Goal: Task Accomplishment & Management: Manage account settings

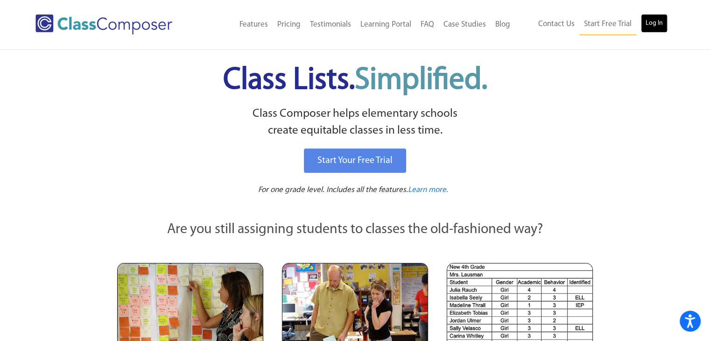
click at [647, 25] on link "Log In" at bounding box center [654, 23] width 27 height 19
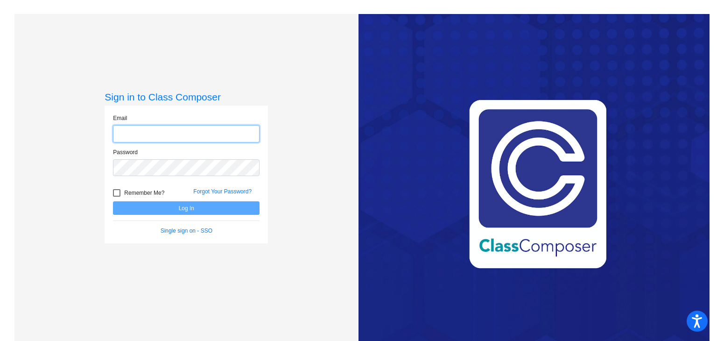
type input "[EMAIL_ADDRESS][DOMAIN_NAME]"
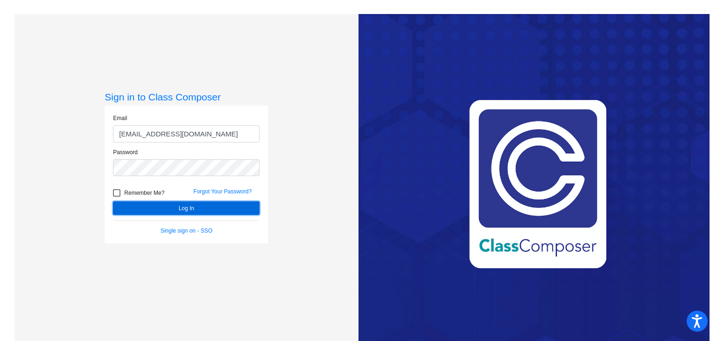
click at [164, 208] on button "Log In" at bounding box center [186, 208] width 147 height 14
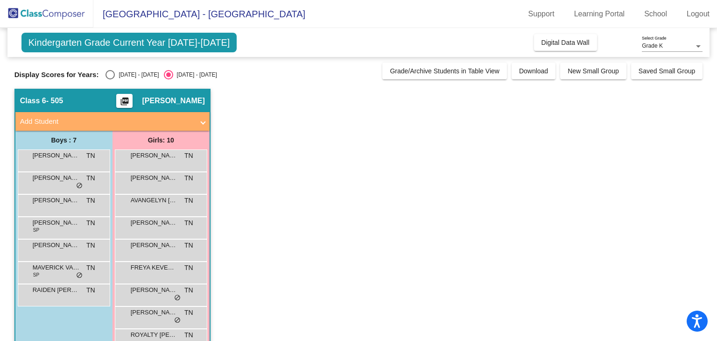
click at [324, 196] on app-classroom "Class 6 - 505 picture_as_pdf [PERSON_NAME] Add Student First Name Last Name Stu…" at bounding box center [358, 239] width 689 height 300
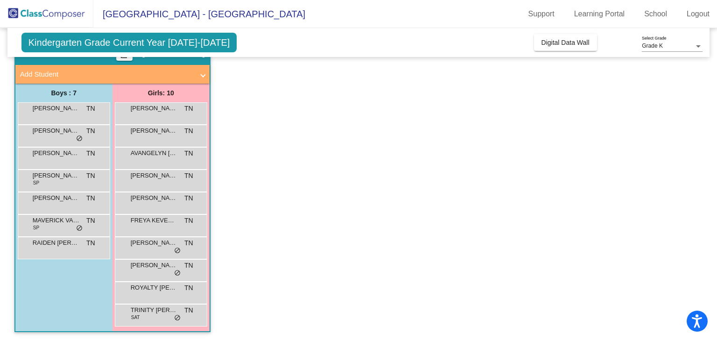
scroll to position [28, 0]
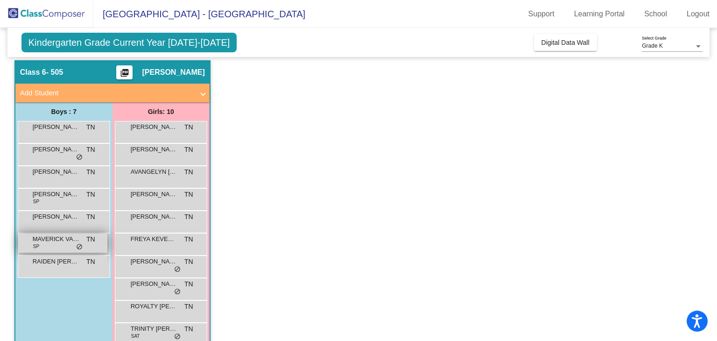
click at [52, 249] on div "MAVERICK [GEOGRAPHIC_DATA] SP TN lock do_not_disturb_alt" at bounding box center [62, 243] width 89 height 19
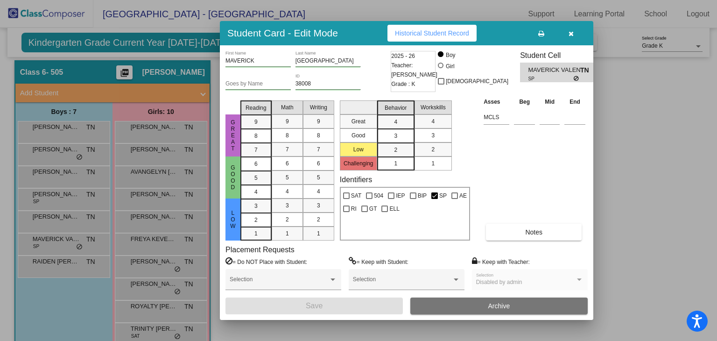
click at [69, 129] on div at bounding box center [358, 170] width 717 height 341
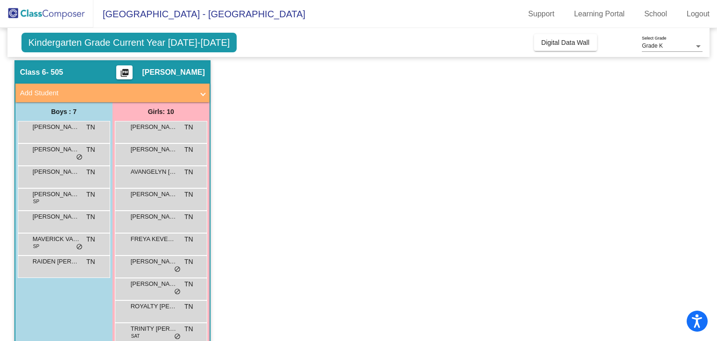
click at [69, 129] on span "[PERSON_NAME]" at bounding box center [56, 126] width 47 height 9
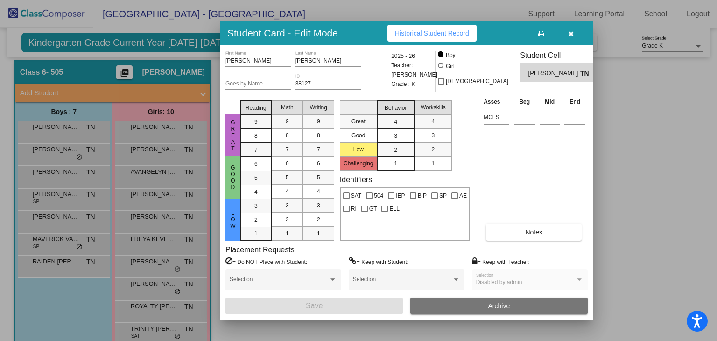
click at [62, 159] on div at bounding box center [358, 170] width 717 height 341
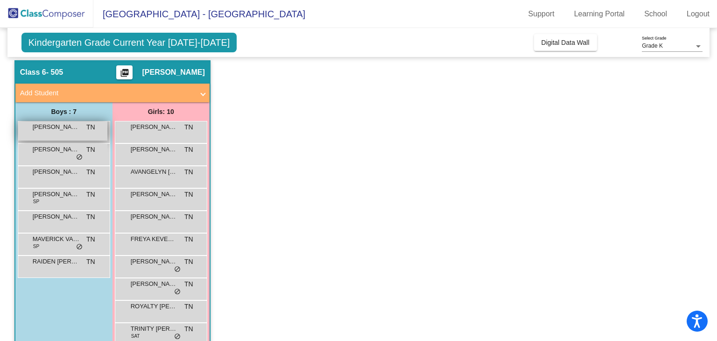
click at [67, 130] on span "[PERSON_NAME]" at bounding box center [56, 126] width 47 height 9
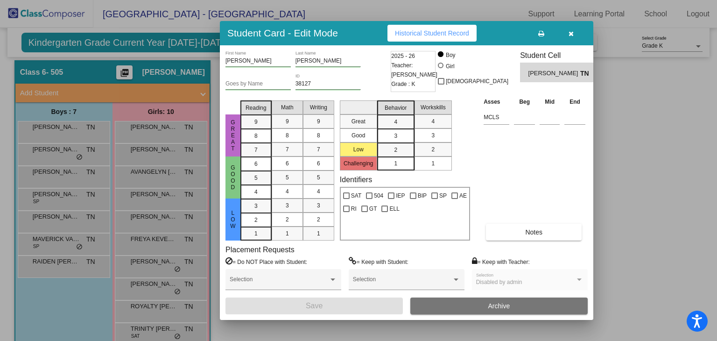
click at [64, 157] on div at bounding box center [358, 170] width 717 height 341
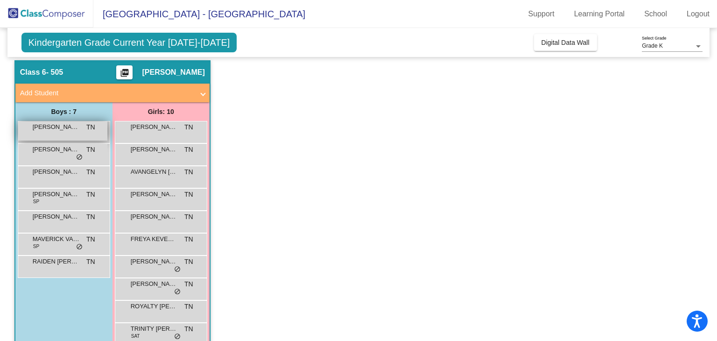
click at [66, 125] on span "[PERSON_NAME]" at bounding box center [56, 126] width 47 height 9
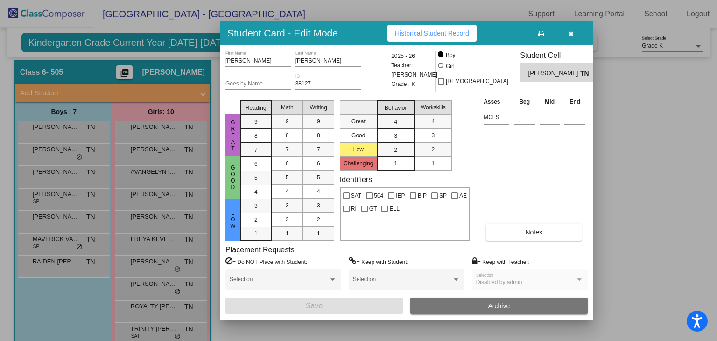
click at [61, 149] on div at bounding box center [358, 170] width 717 height 341
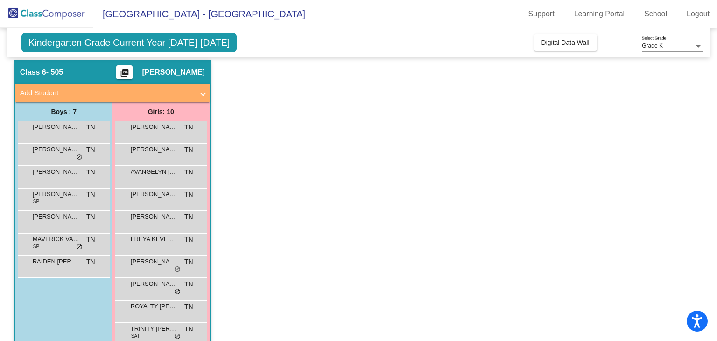
click at [61, 149] on span "[PERSON_NAME]" at bounding box center [56, 149] width 47 height 9
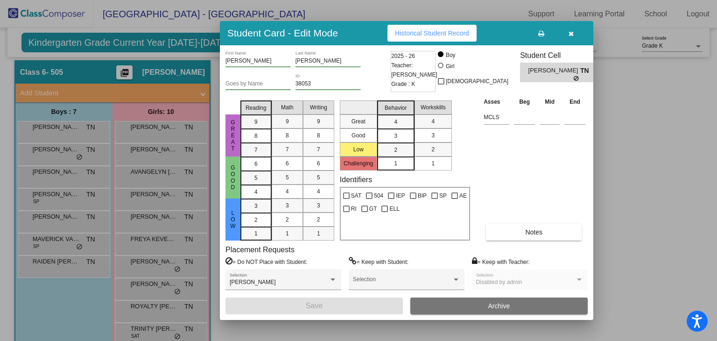
click at [58, 193] on div at bounding box center [358, 170] width 717 height 341
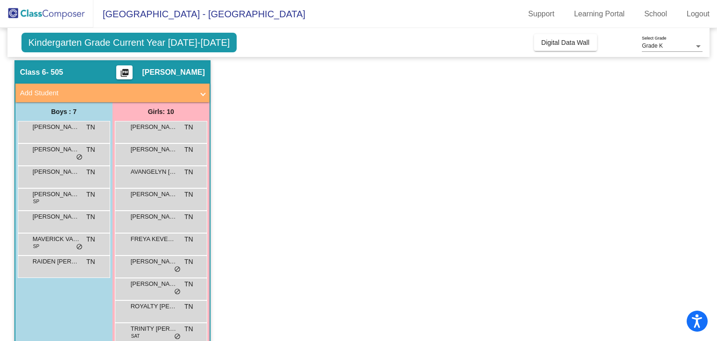
click at [58, 193] on span "[PERSON_NAME]" at bounding box center [56, 194] width 47 height 9
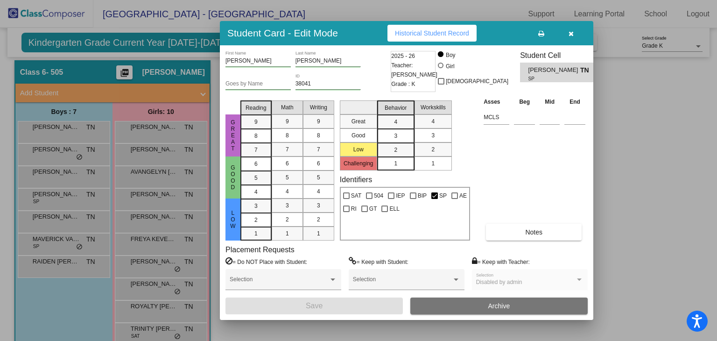
click at [60, 234] on div at bounding box center [358, 170] width 717 height 341
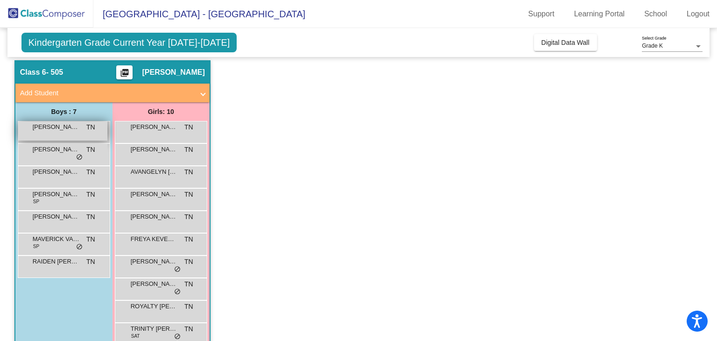
click at [75, 124] on span "[PERSON_NAME]" at bounding box center [56, 126] width 47 height 9
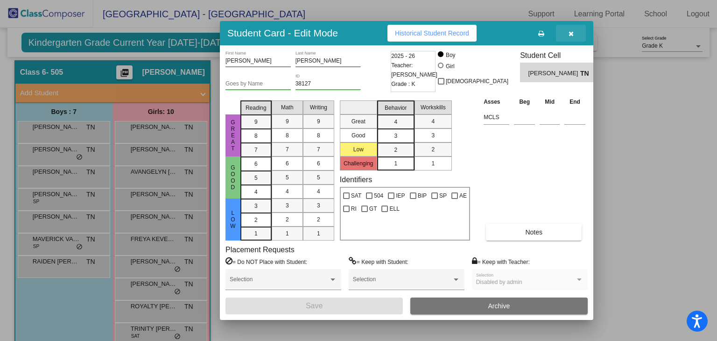
click at [570, 36] on icon "button" at bounding box center [571, 33] width 5 height 7
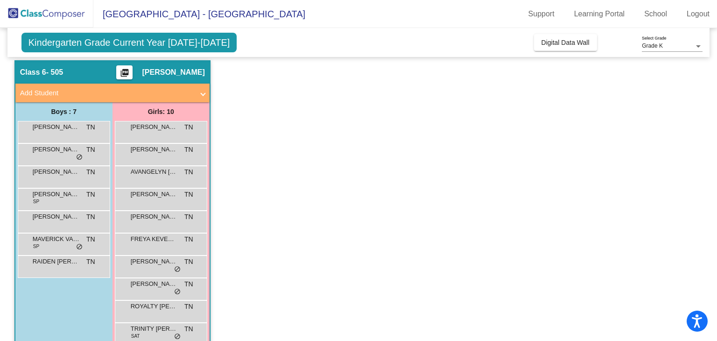
click at [178, 41] on span "Kindergarten Grade Current Year [DATE]-[DATE]" at bounding box center [129, 43] width 216 height 20
click at [70, 127] on span "[PERSON_NAME]" at bounding box center [56, 126] width 47 height 9
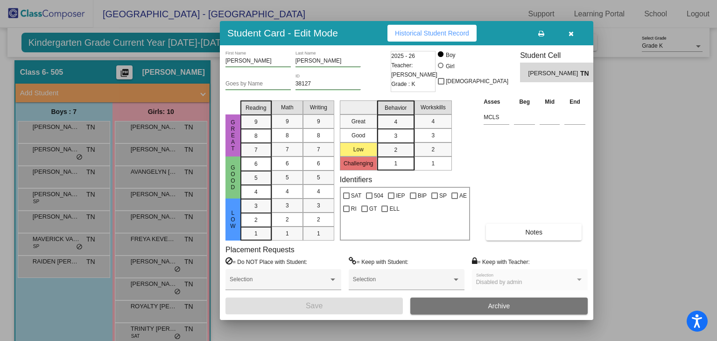
click at [540, 71] on span "[PERSON_NAME]" at bounding box center [555, 74] width 52 height 10
click at [430, 30] on span "Historical Student Record" at bounding box center [432, 32] width 74 height 7
click at [499, 282] on span "Disabled by admin" at bounding box center [499, 282] width 46 height 7
click at [536, 74] on span "[PERSON_NAME]" at bounding box center [555, 74] width 52 height 10
click at [575, 30] on button "button" at bounding box center [571, 33] width 30 height 17
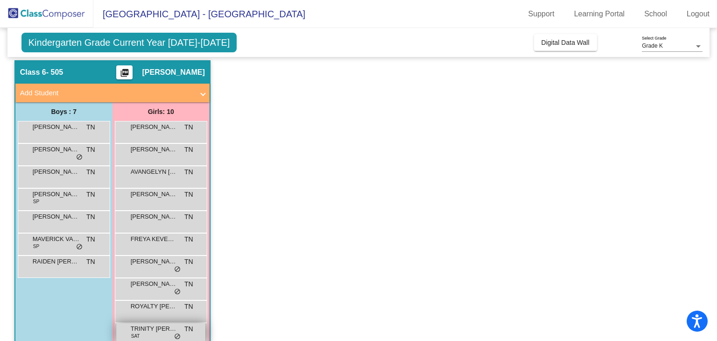
click at [159, 333] on div "TRINITY [PERSON_NAME] SAT TN lock do_not_disturb_alt" at bounding box center [160, 332] width 89 height 19
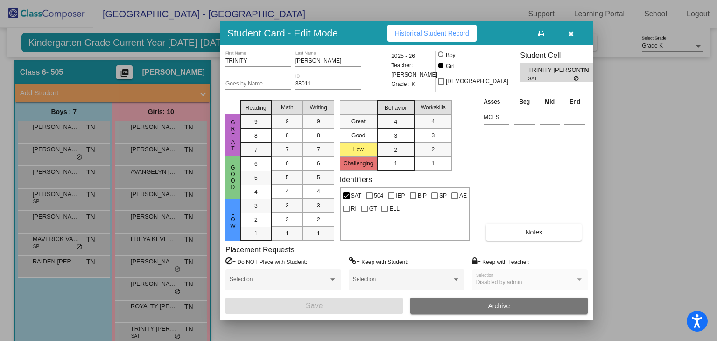
click at [671, 164] on div at bounding box center [358, 170] width 717 height 341
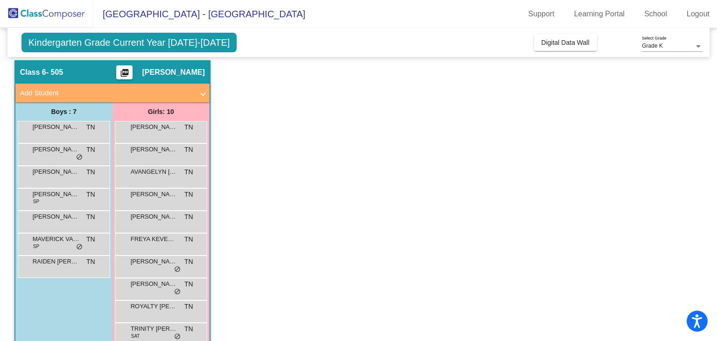
click at [668, 48] on div "Grade K" at bounding box center [668, 46] width 52 height 7
click at [650, 45] on span "Grade K" at bounding box center [672, 46] width 61 height 17
click at [650, 45] on span "Grade K" at bounding box center [652, 46] width 21 height 7
click at [189, 39] on div at bounding box center [358, 170] width 717 height 341
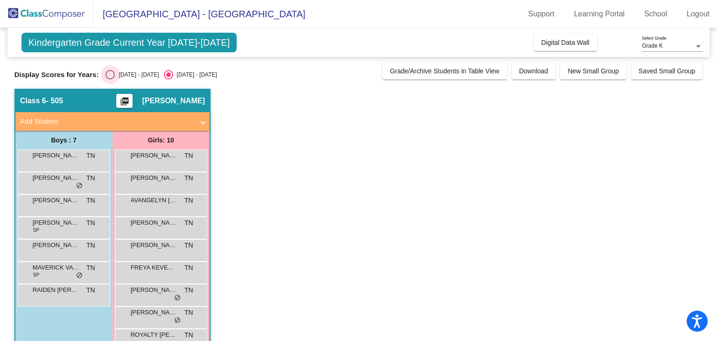
click at [110, 72] on div "Select an option" at bounding box center [110, 74] width 9 height 9
click at [110, 79] on input "[DATE] - [DATE]" at bounding box center [110, 79] width 0 height 0
radio input "true"
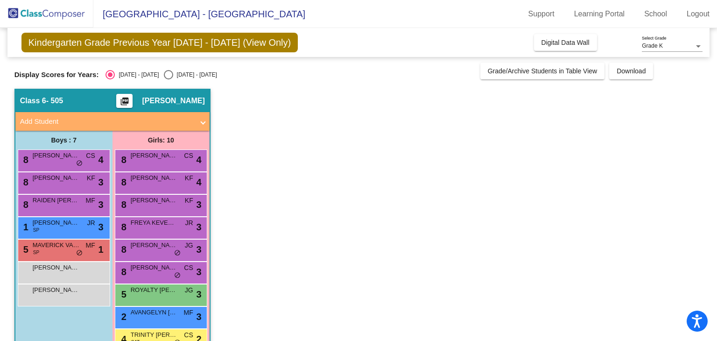
click at [395, 211] on app-classroom "Class 6 - 505 picture_as_pdf [PERSON_NAME] Add Student First Name Last Name Stu…" at bounding box center [358, 239] width 689 height 300
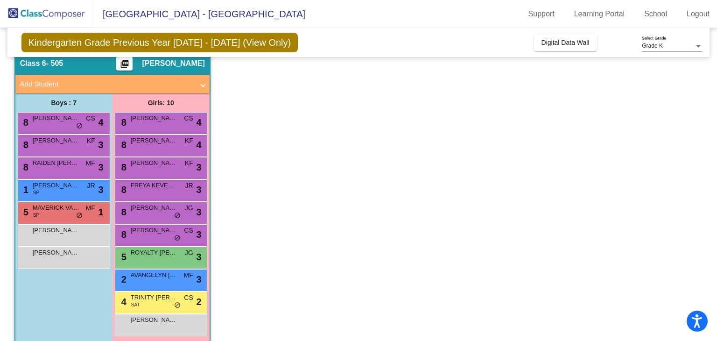
scroll to position [47, 0]
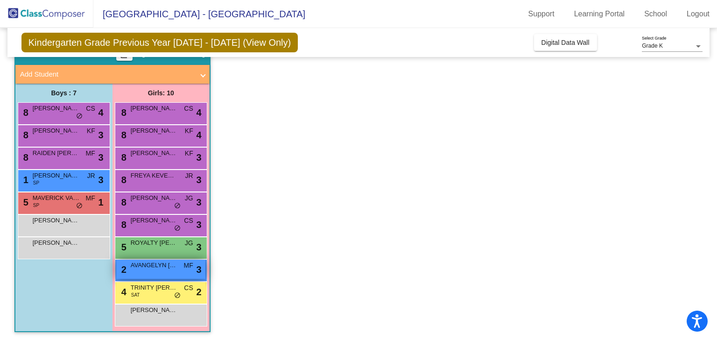
click at [153, 268] on span "AVANGELYN [PERSON_NAME]" at bounding box center [154, 265] width 47 height 9
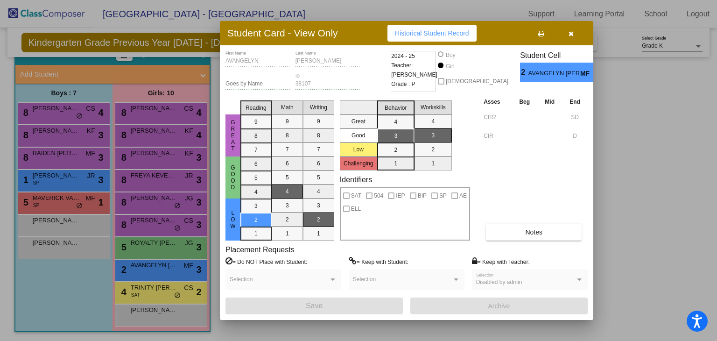
click at [642, 206] on div at bounding box center [358, 170] width 717 height 341
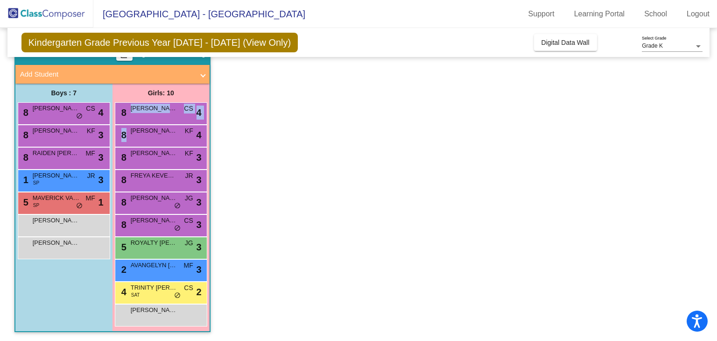
drag, startPoint x: 712, startPoint y: 138, endPoint x: 705, endPoint y: 109, distance: 29.3
click at [705, 109] on mat-sidenav-content "Grade K Select Grade Kindergarten Grade Previous Year [DATE] - [DATE] (View Onl…" at bounding box center [358, 184] width 717 height 313
